Goal: Information Seeking & Learning: Learn about a topic

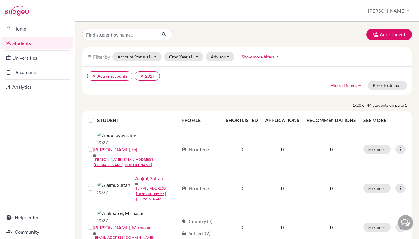
scroll to position [28, 0]
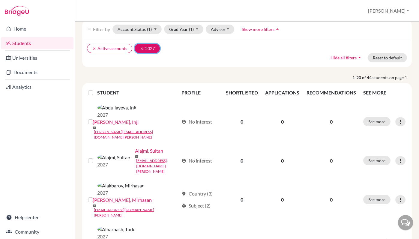
click at [140, 48] on icon "clear" at bounding box center [142, 48] width 4 height 4
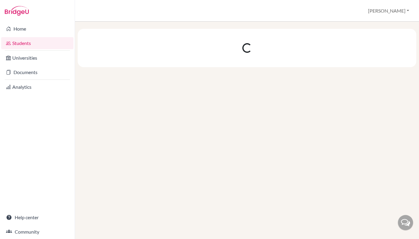
scroll to position [0, 0]
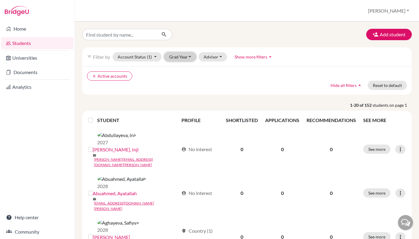
click at [187, 58] on button "Grad Year" at bounding box center [180, 56] width 32 height 9
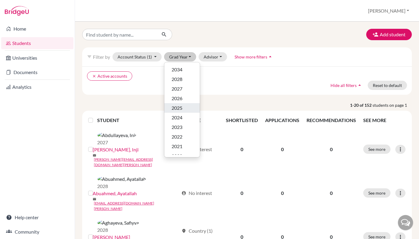
click at [182, 107] on span "2025" at bounding box center [177, 107] width 11 height 7
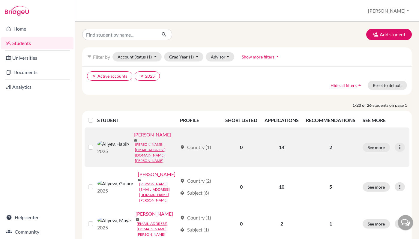
click at [145, 138] on div "[PERSON_NAME]" at bounding box center [155, 134] width 43 height 7
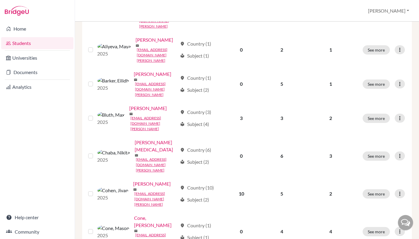
scroll to position [177, 0]
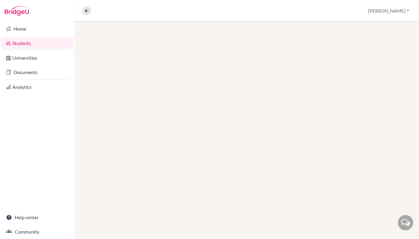
click at [140, 172] on div at bounding box center [247, 130] width 344 height 217
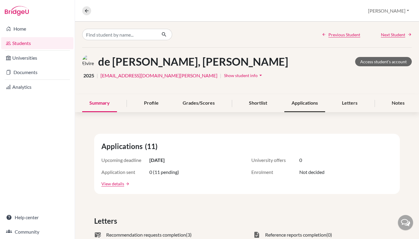
click at [304, 98] on div "Applications" at bounding box center [304, 103] width 41 height 18
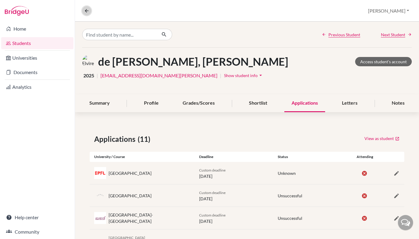
click at [86, 12] on icon at bounding box center [86, 10] width 5 height 5
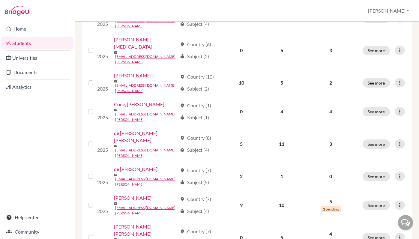
scroll to position [259, 0]
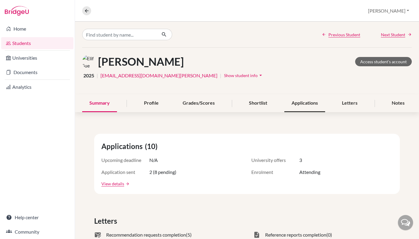
click at [316, 104] on div "Applications" at bounding box center [304, 103] width 41 height 18
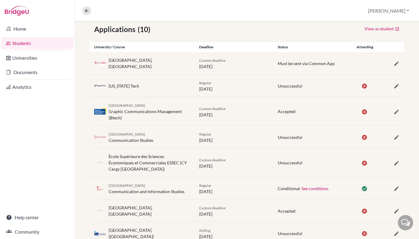
scroll to position [111, 0]
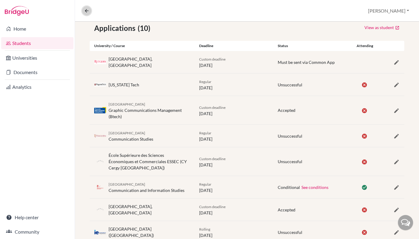
click at [85, 11] on icon at bounding box center [86, 10] width 5 height 5
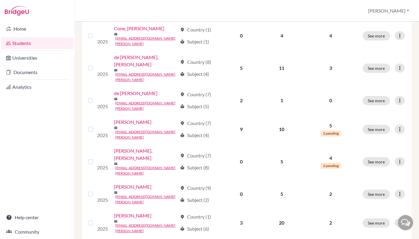
scroll to position [321, 0]
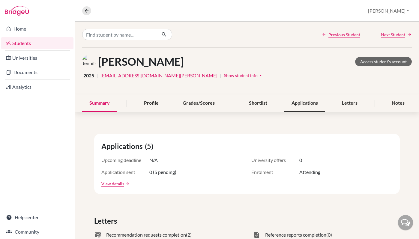
click at [306, 102] on div "Applications" at bounding box center [304, 103] width 41 height 18
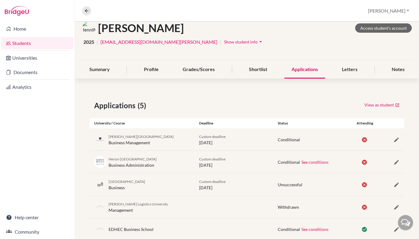
scroll to position [49, 0]
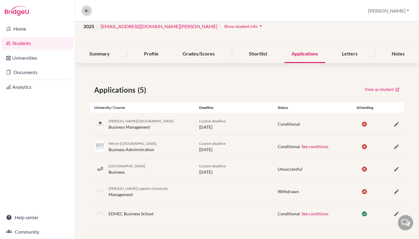
click at [87, 11] on icon at bounding box center [86, 10] width 5 height 5
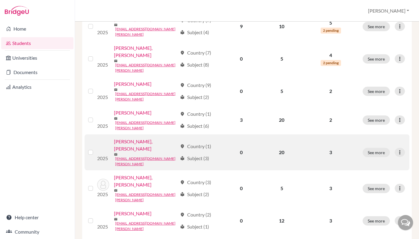
scroll to position [433, 0]
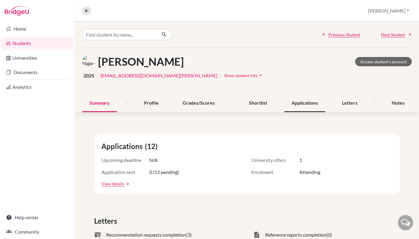
click at [290, 105] on div "Applications" at bounding box center [304, 103] width 41 height 18
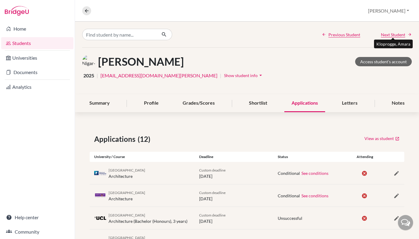
click at [392, 34] on span "Next Student" at bounding box center [393, 34] width 24 height 6
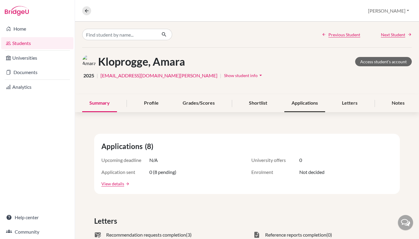
click at [304, 107] on div "Applications" at bounding box center [304, 103] width 41 height 18
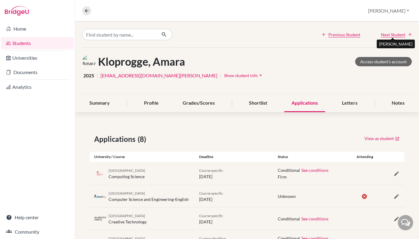
click at [386, 34] on span "Next Student" at bounding box center [393, 34] width 24 height 6
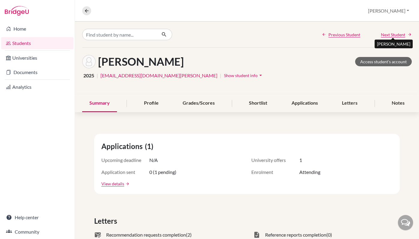
click at [393, 34] on span "Next Student" at bounding box center [393, 34] width 24 height 6
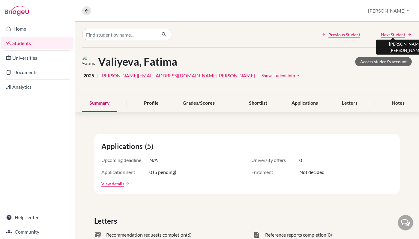
click at [393, 34] on span "Next Student" at bounding box center [393, 34] width 24 height 6
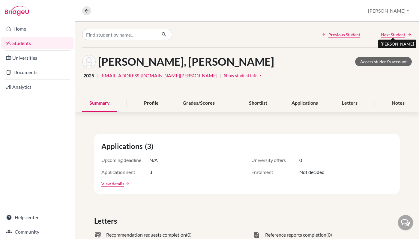
click at [393, 34] on span "Next Student" at bounding box center [393, 34] width 24 height 6
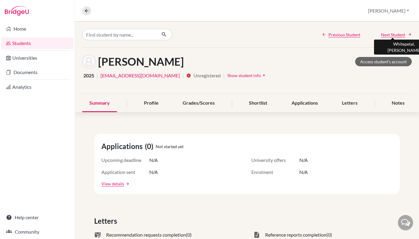
click at [393, 34] on span "Next Student" at bounding box center [393, 34] width 24 height 6
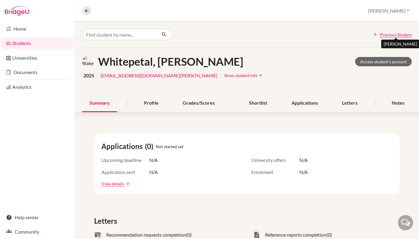
click at [393, 33] on span "Previous Student" at bounding box center [396, 34] width 32 height 6
